Goal: Task Accomplishment & Management: Use online tool/utility

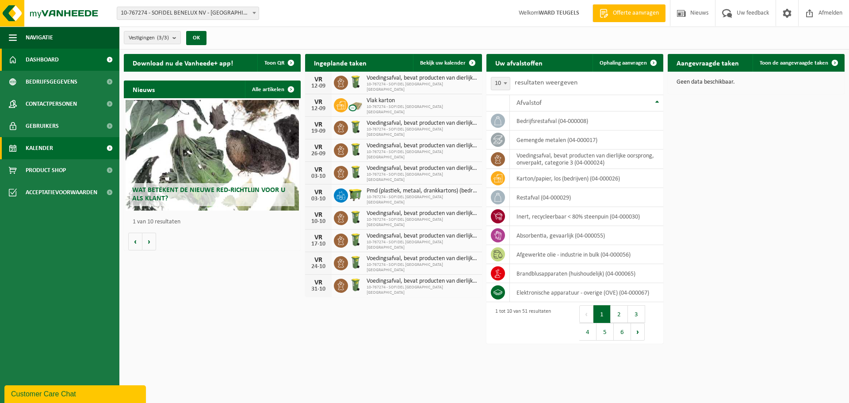
click at [52, 144] on span "Kalender" at bounding box center [39, 148] width 27 height 22
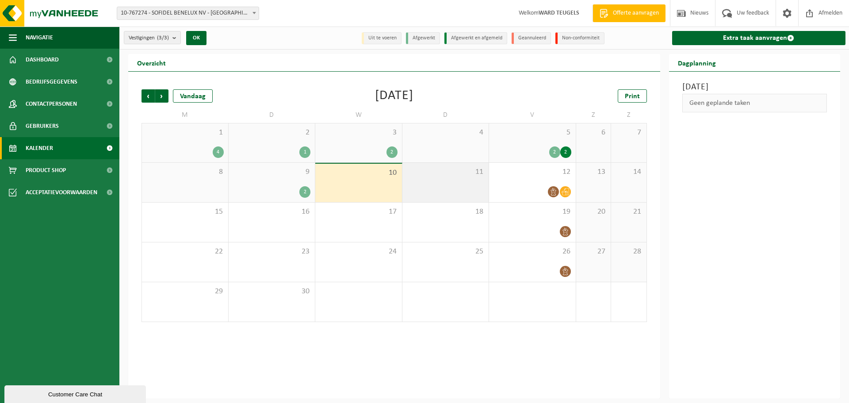
click at [463, 180] on div "11" at bounding box center [445, 182] width 87 height 39
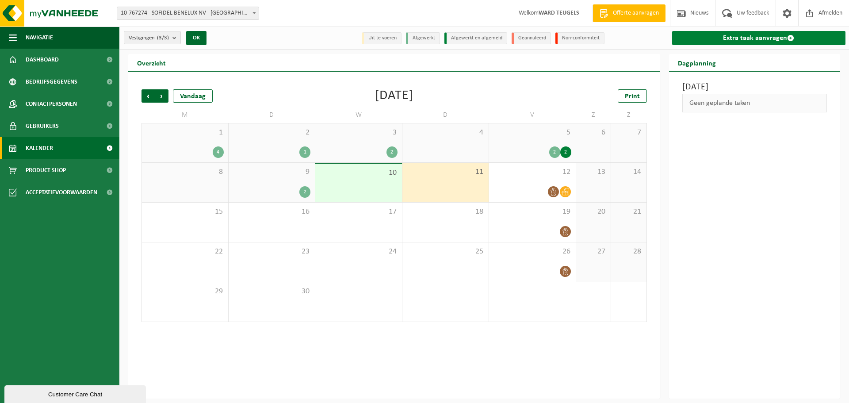
click at [751, 37] on link "Extra taak aanvragen" at bounding box center [759, 38] width 174 height 14
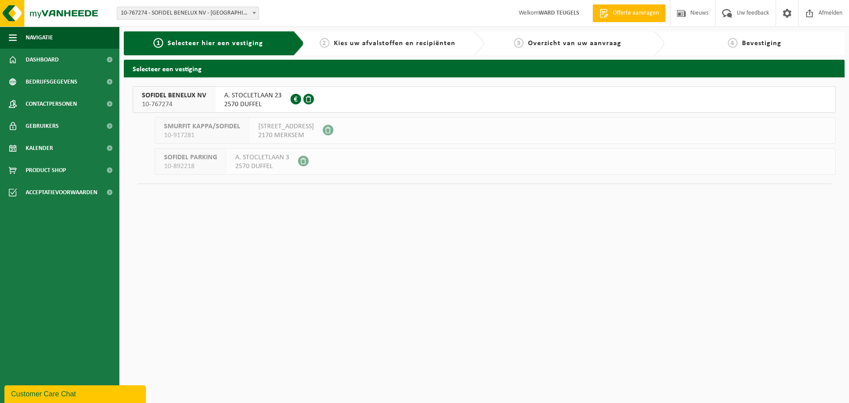
click at [177, 96] on span "SOFIDEL BENELUX NV" at bounding box center [174, 95] width 64 height 9
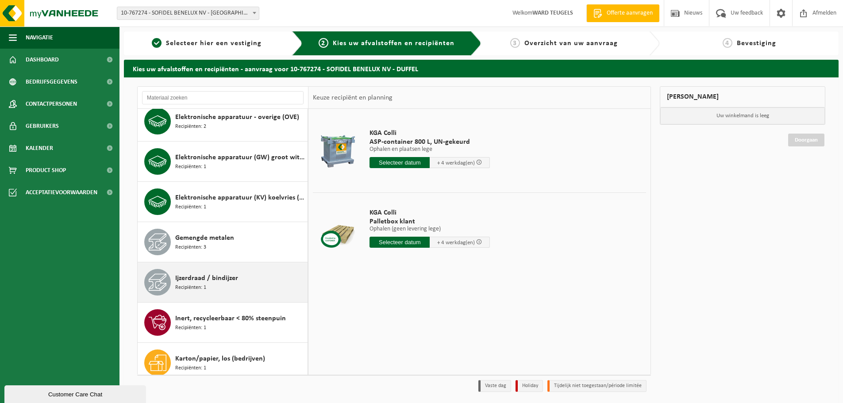
click at [207, 276] on span "Ijzerdraad / bindijzer" at bounding box center [206, 278] width 63 height 11
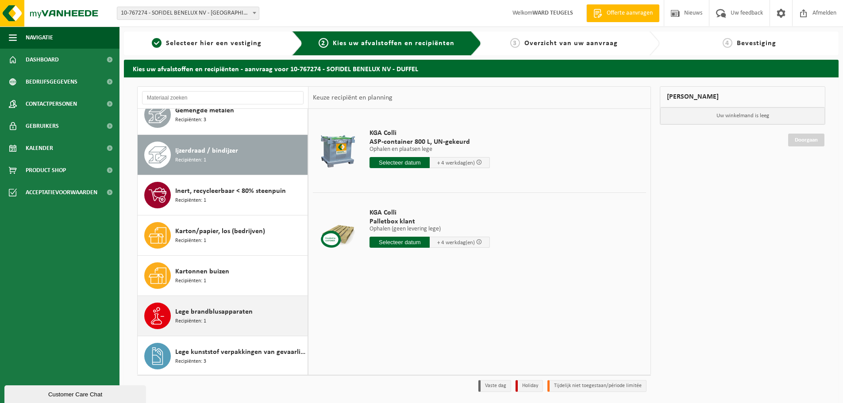
scroll to position [684, 0]
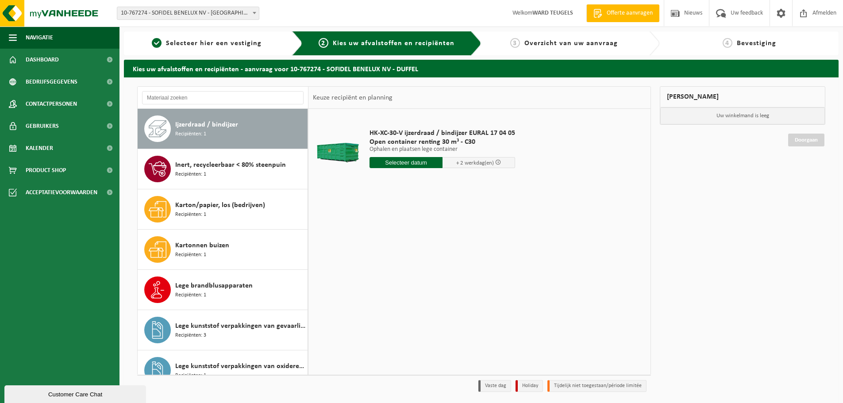
click at [402, 164] on input "text" at bounding box center [405, 162] width 73 height 11
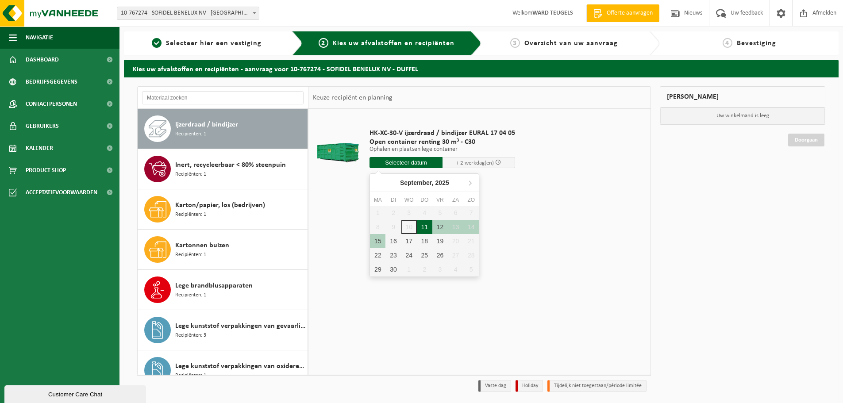
click at [423, 224] on div "11" at bounding box center [424, 227] width 15 height 14
type input "Van 2025-09-11"
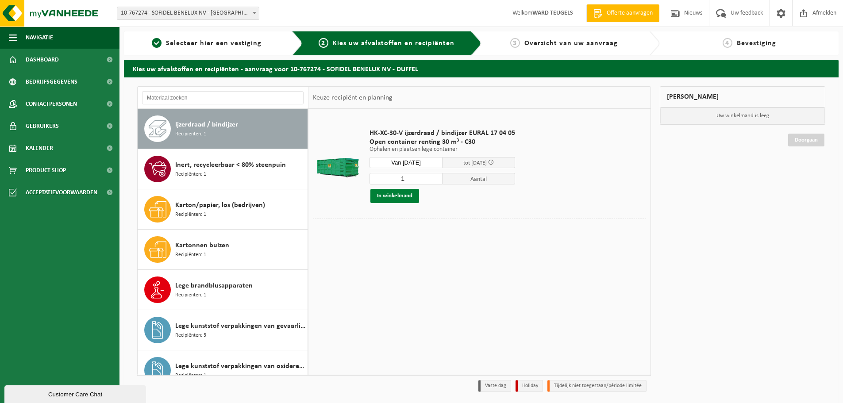
click at [408, 193] on button "In winkelmand" at bounding box center [394, 196] width 49 height 14
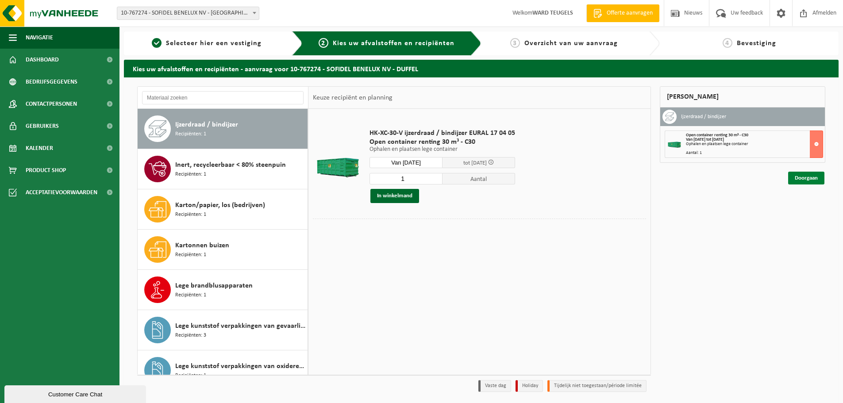
click at [808, 182] on link "Doorgaan" at bounding box center [806, 178] width 36 height 13
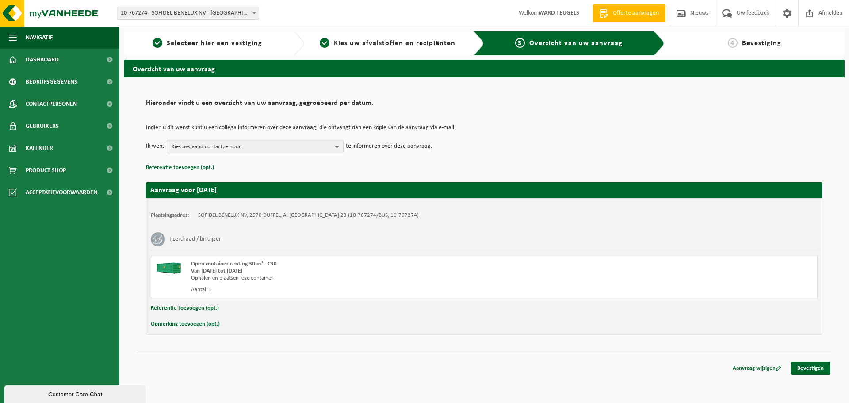
click at [194, 307] on button "Referentie toevoegen (opt.)" at bounding box center [185, 308] width 68 height 11
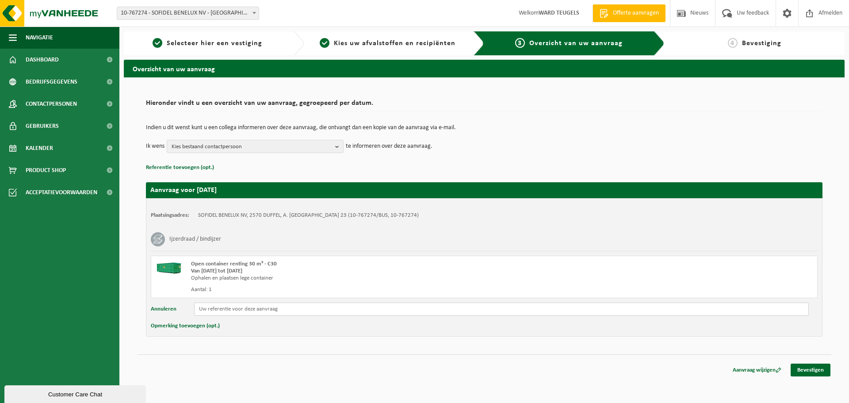
click at [224, 305] on input "text" at bounding box center [501, 309] width 615 height 13
type input "C5"
click at [820, 368] on link "Bevestigen" at bounding box center [811, 370] width 40 height 13
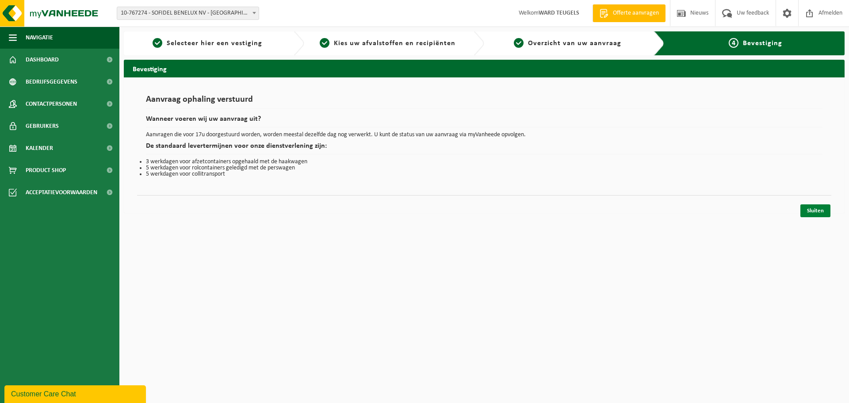
click at [812, 210] on link "Sluiten" at bounding box center [816, 210] width 30 height 13
